Goal: Task Accomplishment & Management: Use online tool/utility

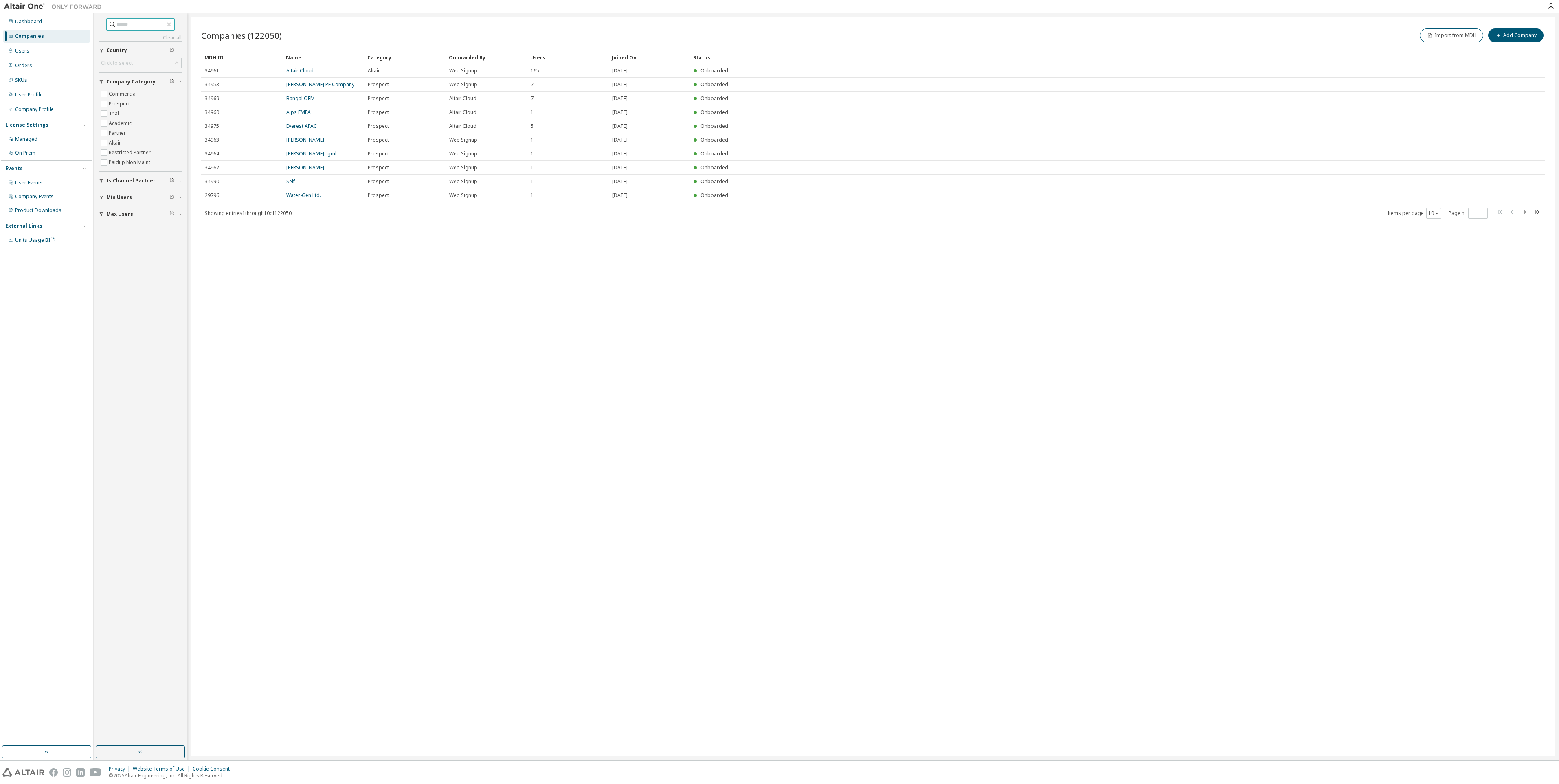
drag, startPoint x: 113, startPoint y: 25, endPoint x: 103, endPoint y: 25, distance: 10.0
click at [107, 25] on span at bounding box center [141, 25] width 68 height 12
type input "**********"
click at [324, 70] on link "ENGINEERING CONCEPTION MAINTENANCE" at bounding box center [318, 74] width 65 height 14
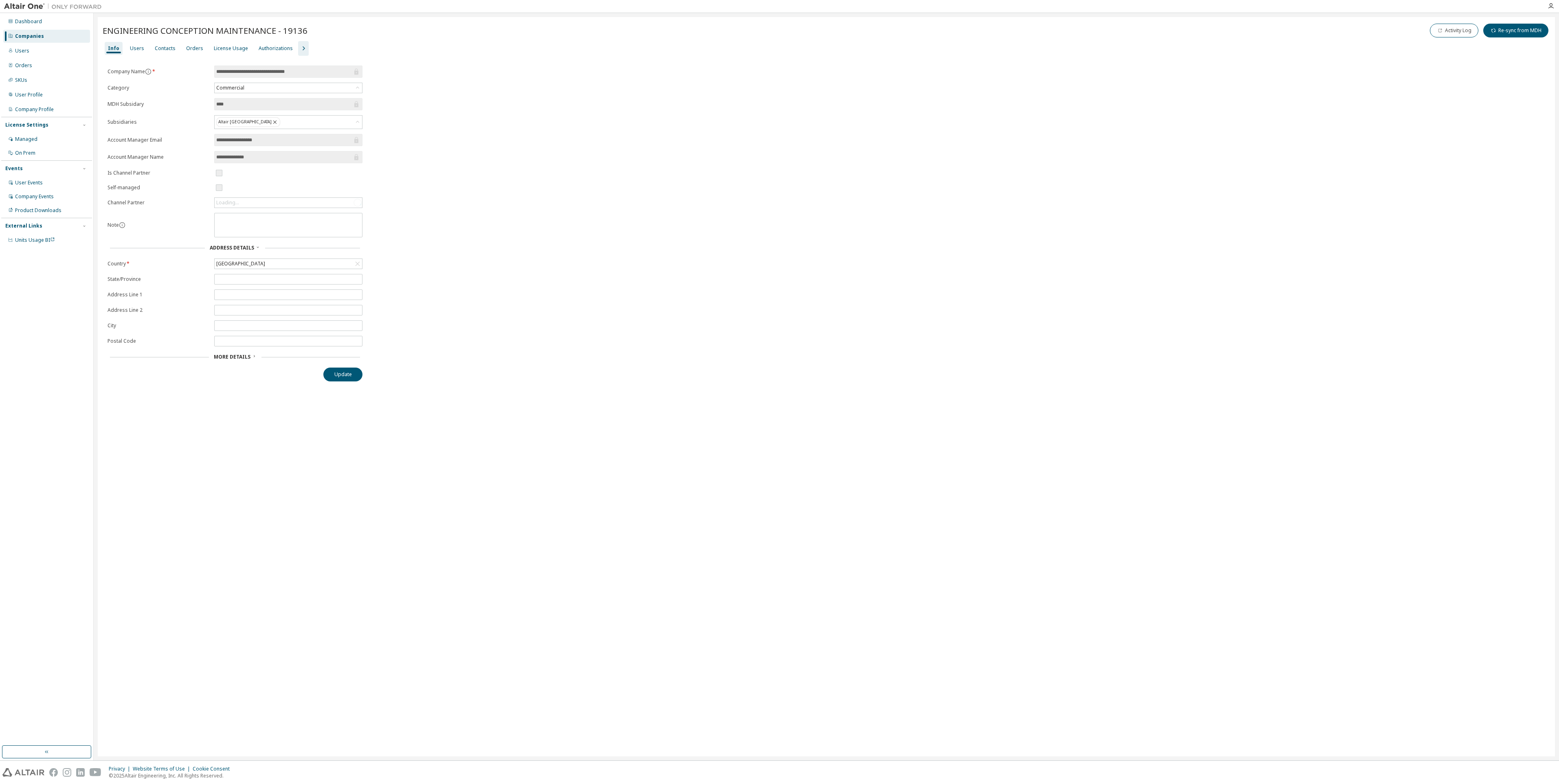
click at [132, 48] on div "Users" at bounding box center [137, 48] width 14 height 7
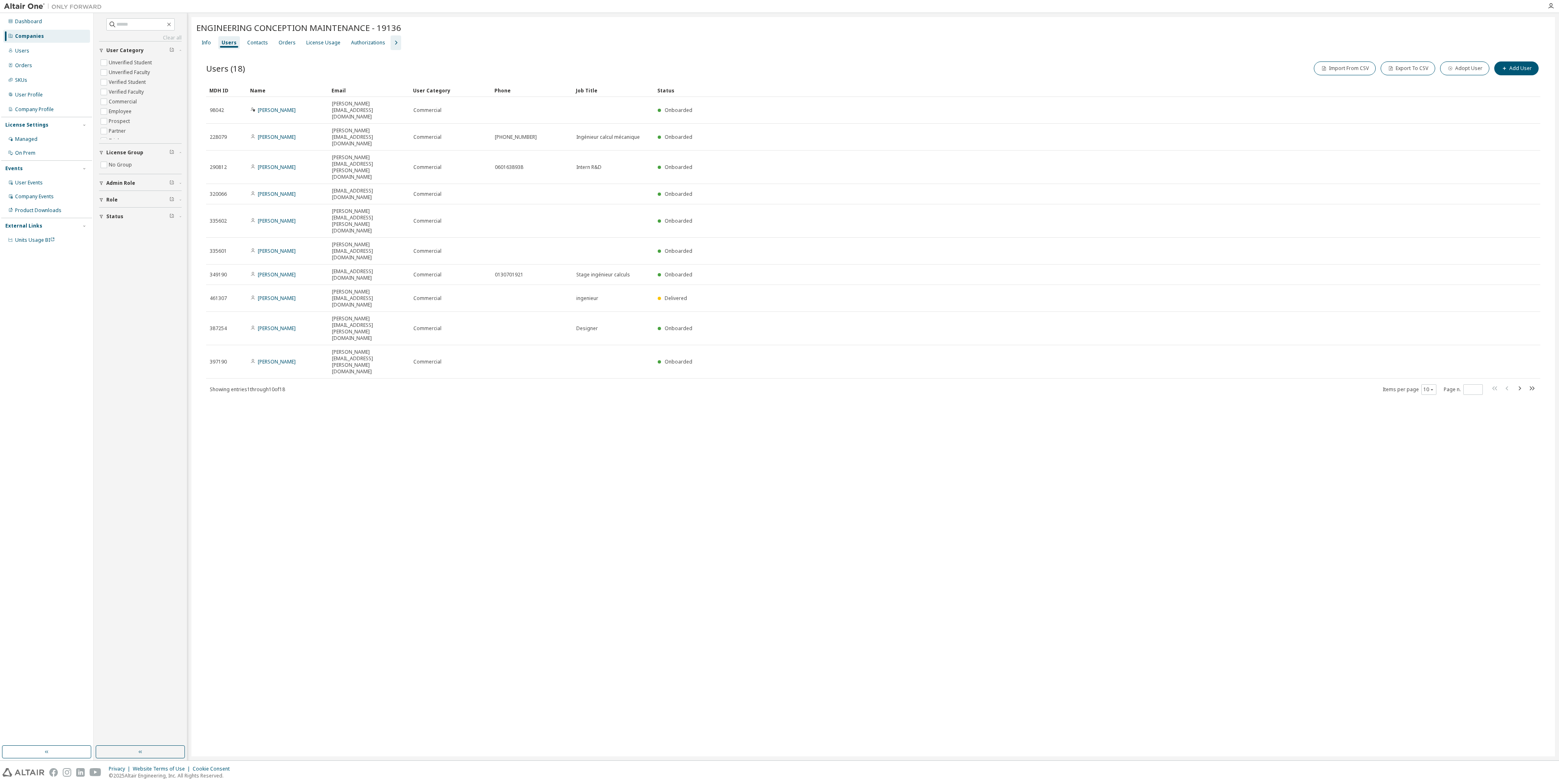
click at [1521, 383] on icon "button" at bounding box center [1519, 388] width 10 height 10
type input "*"
click at [316, 46] on div "License Usage" at bounding box center [323, 43] width 34 height 7
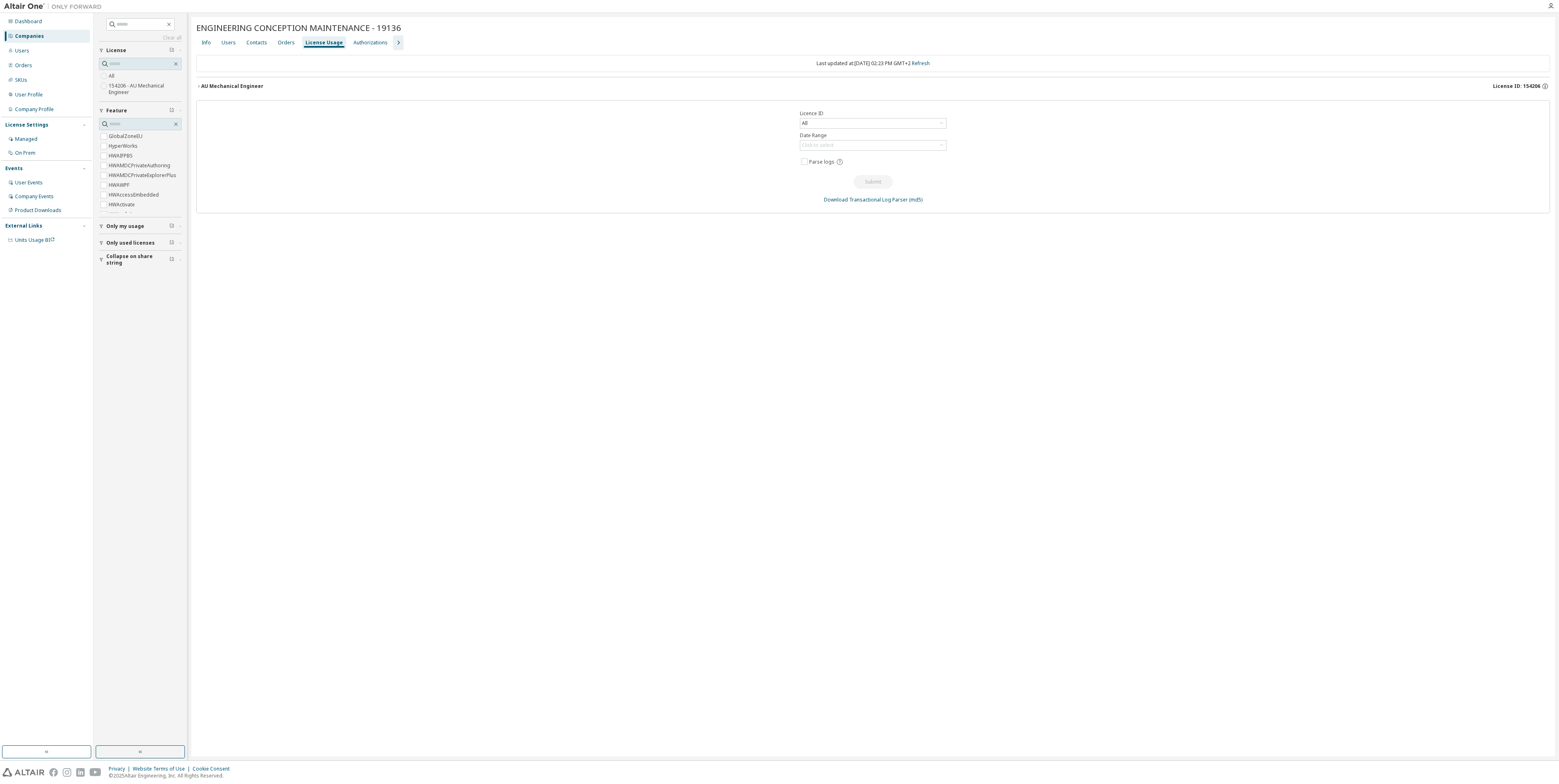
click at [284, 43] on div "Orders" at bounding box center [286, 43] width 17 height 7
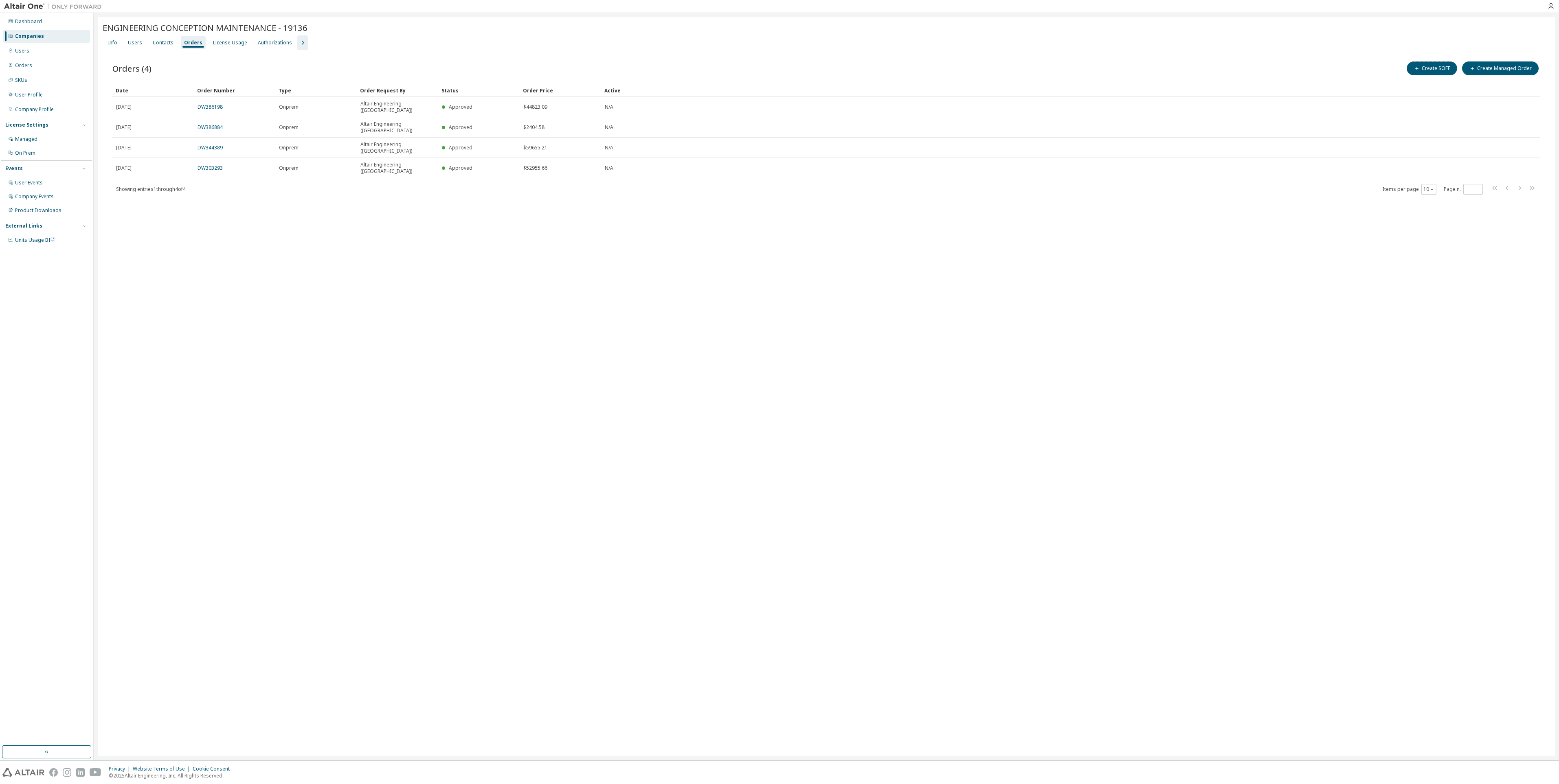
click at [1429, 73] on button "Create SOFF" at bounding box center [1432, 68] width 51 height 14
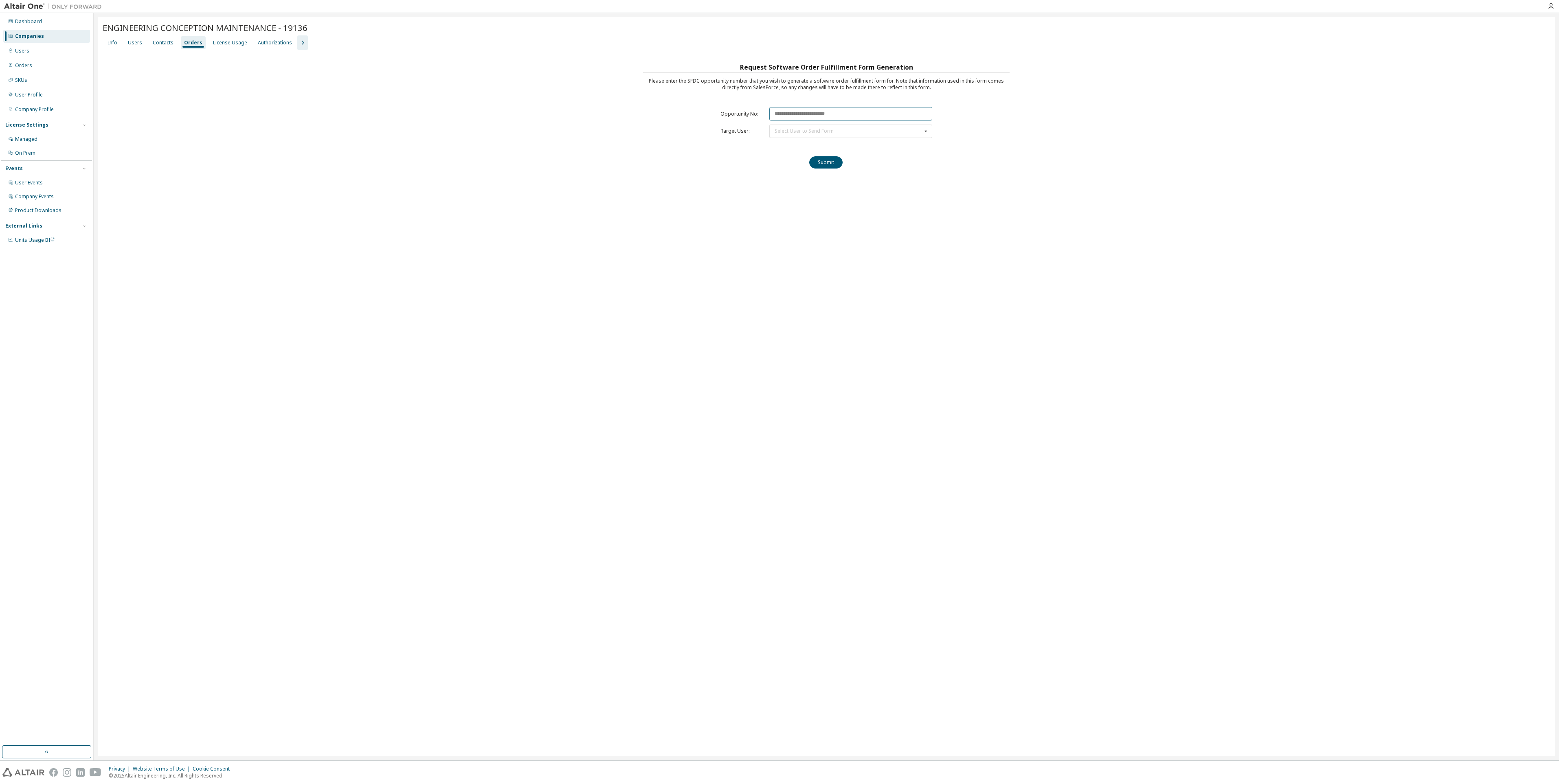
click at [796, 108] on input "text" at bounding box center [850, 114] width 163 height 14
paste input "********"
type input "********"
click at [808, 129] on div "Select User to Send Form" at bounding box center [804, 131] width 59 height 5
click at [813, 163] on span "[PERSON_NAME] ([PERSON_NAME][EMAIL_ADDRESS][DOMAIN_NAME])" at bounding box center [835, 169] width 120 height 12
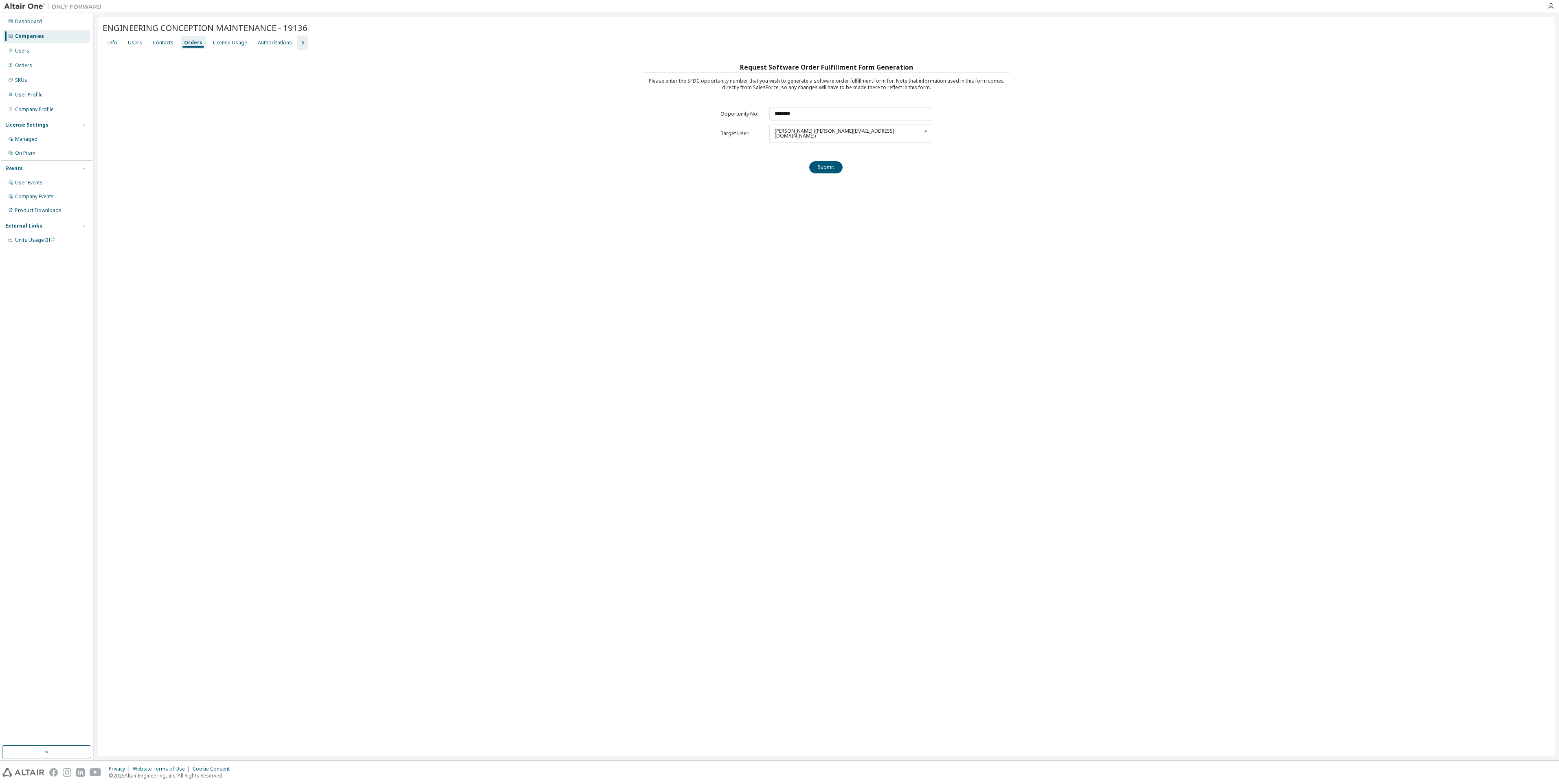
click at [826, 167] on button "Submit" at bounding box center [826, 167] width 33 height 12
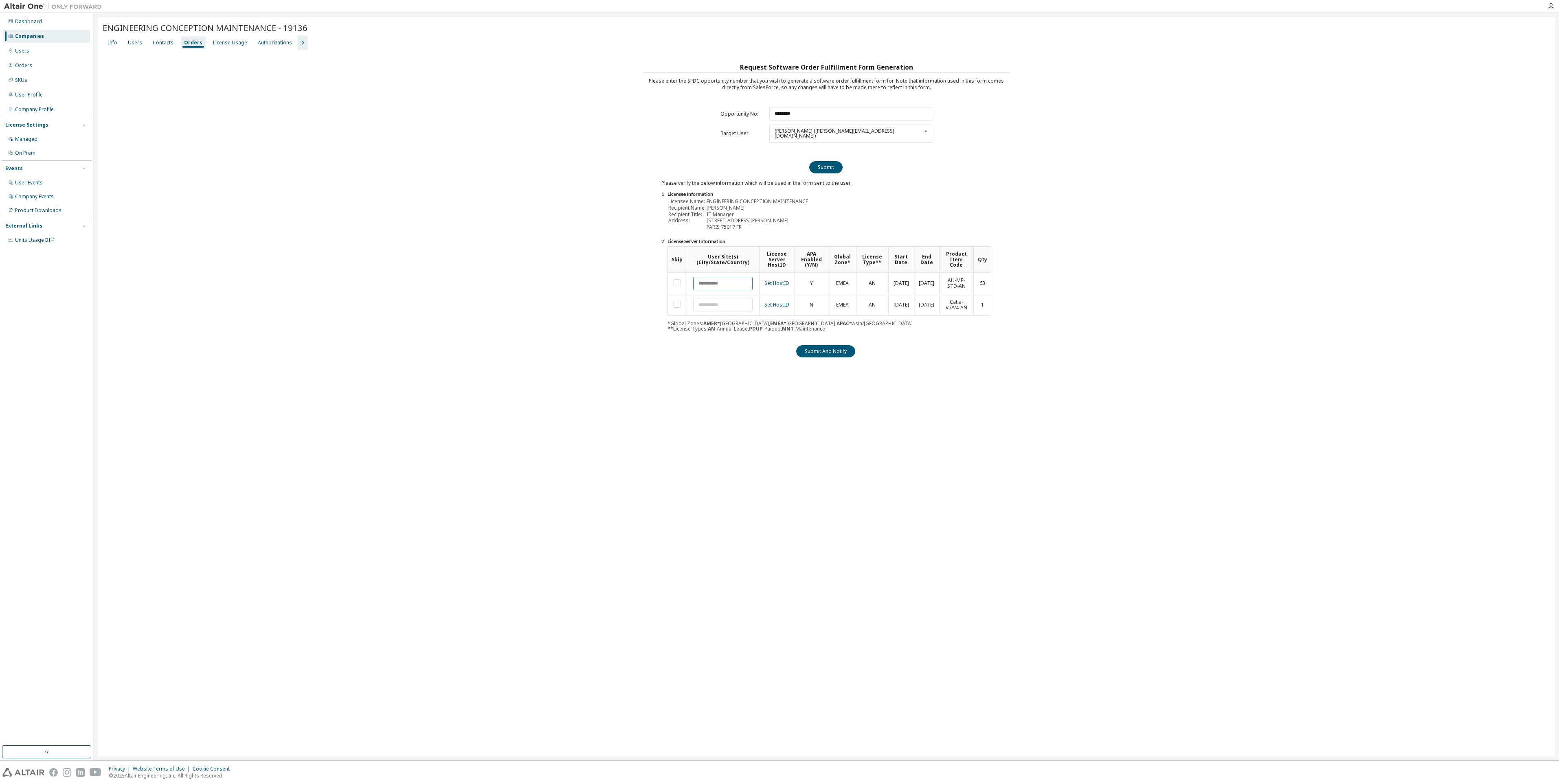
click at [725, 277] on input "text" at bounding box center [723, 284] width 59 height 14
